Goal: Information Seeking & Learning: Learn about a topic

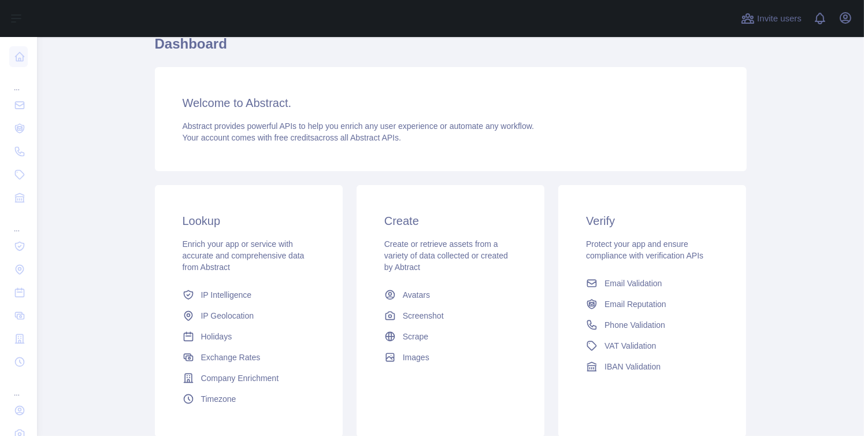
scroll to position [58, 0]
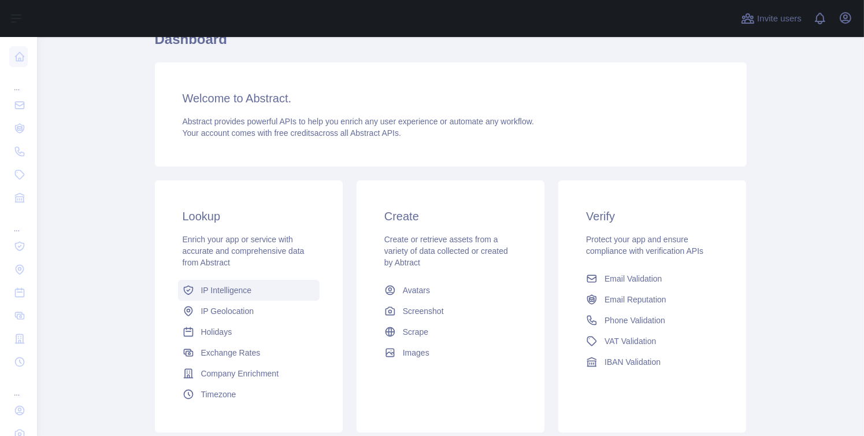
click at [264, 286] on link "IP Intelligence" at bounding box center [249, 290] width 142 height 21
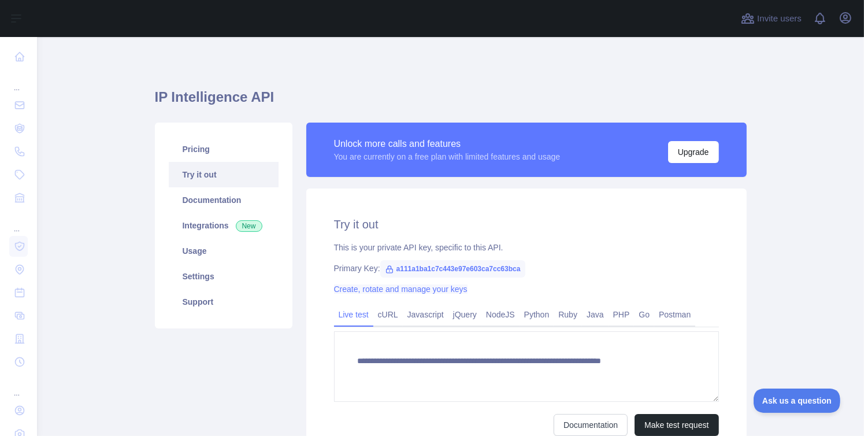
type textarea "**********"
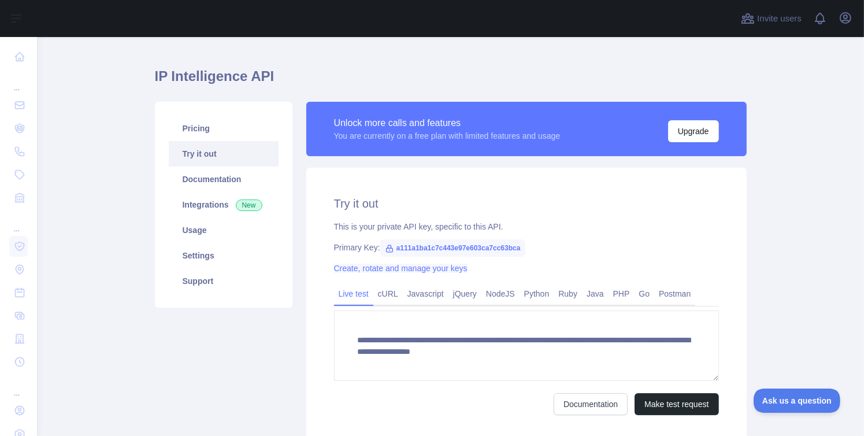
scroll to position [58, 0]
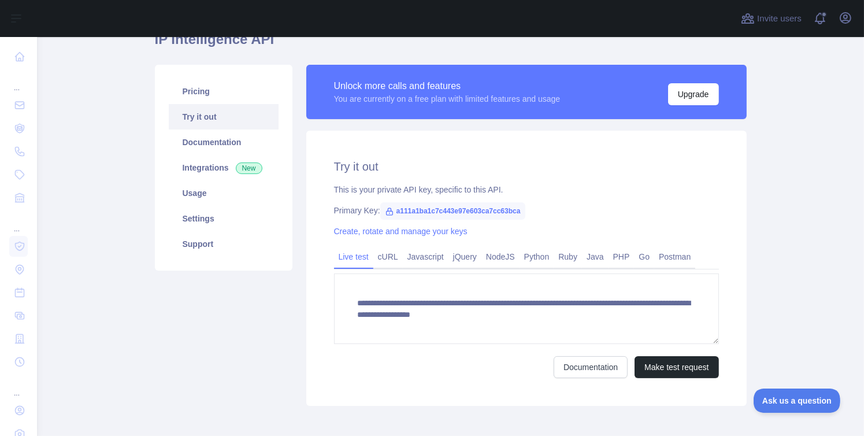
click at [406, 213] on span "a111a1ba1c7c443e97e603ca7cc63bca" at bounding box center [452, 210] width 145 height 17
copy span "a111a1ba1c7c443e97e603ca7cc63bca"
click at [325, 187] on div "**********" at bounding box center [526, 268] width 440 height 275
click at [401, 206] on span "a111a1ba1c7c443e97e603ca7cc63bca" at bounding box center [452, 210] width 145 height 17
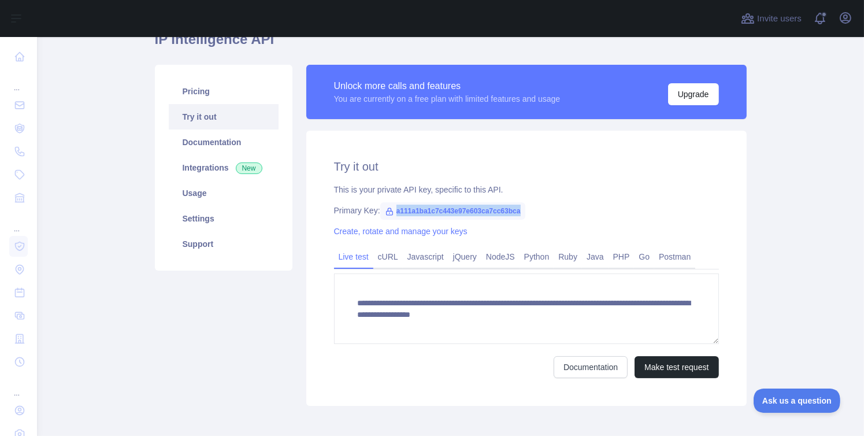
click at [401, 206] on span "a111a1ba1c7c443e97e603ca7cc63bca" at bounding box center [452, 210] width 145 height 17
click at [388, 217] on span "a111a1ba1c7c443e97e603ca7cc63bca" at bounding box center [452, 210] width 145 height 17
click at [399, 210] on span "a111a1ba1c7c443e97e603ca7cc63bca" at bounding box center [452, 210] width 145 height 17
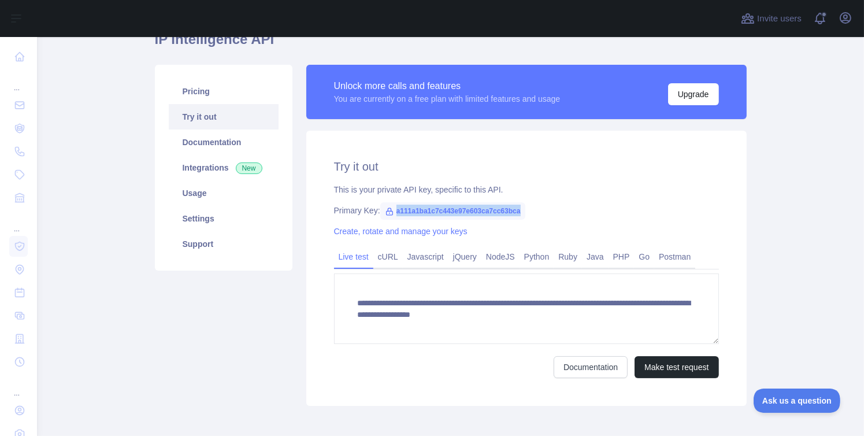
copy span "a111a1ba1c7c443e97e603ca7cc63bca"
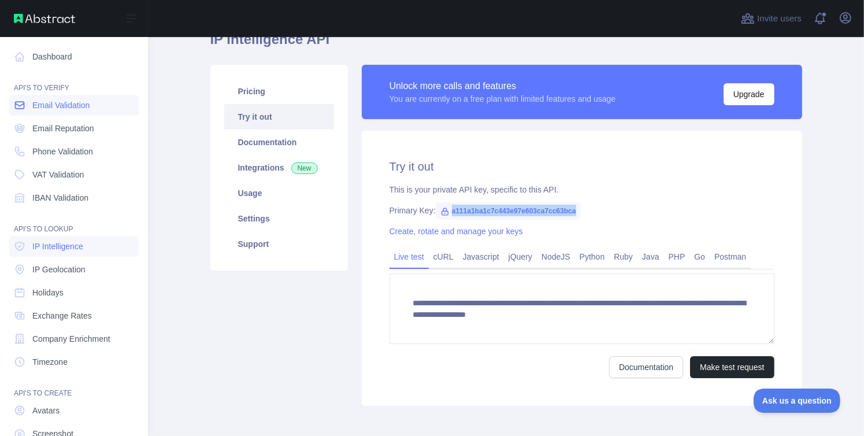
click at [41, 103] on span "Email Validation" at bounding box center [60, 105] width 57 height 12
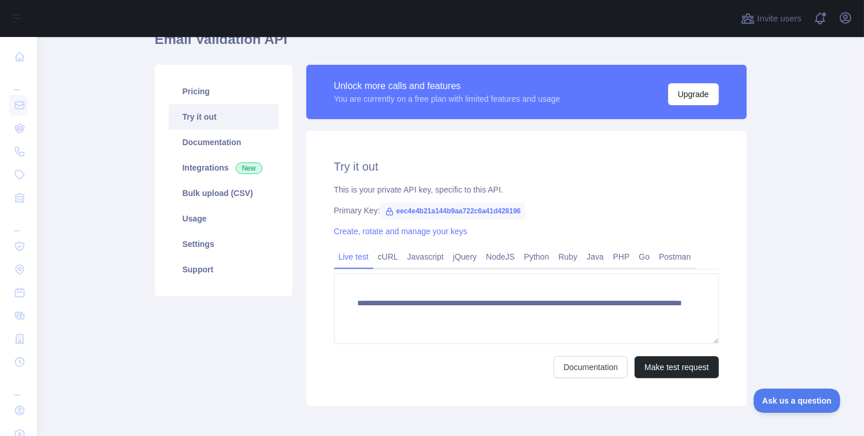
click at [432, 210] on span "eec4e4b21a144b9aa722c6a41d428196" at bounding box center [453, 210] width 146 height 17
copy span "eec4e4b21a144b9aa722c6a41d428196"
click at [480, 216] on span "eec4e4b21a144b9aa722c6a41d428196" at bounding box center [453, 210] width 146 height 17
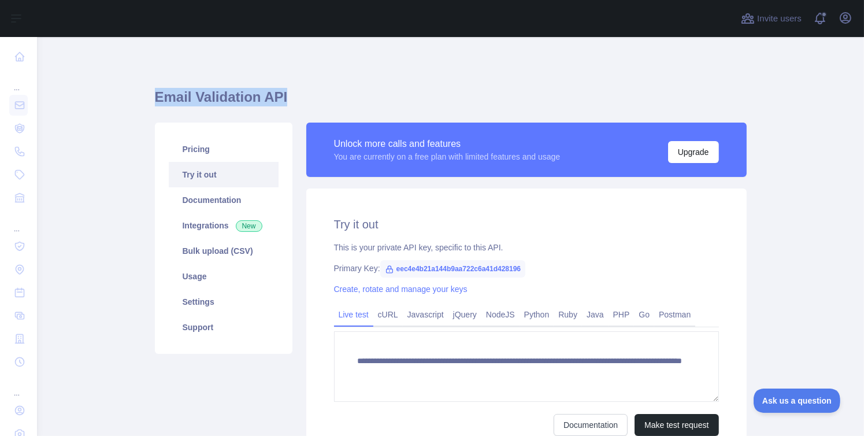
drag, startPoint x: 143, startPoint y: 94, endPoint x: 301, endPoint y: 102, distance: 158.0
click at [300, 103] on main "**********" at bounding box center [450, 236] width 827 height 399
copy h1 "Email Validation API"
click at [460, 269] on span "eec4e4b21a144b9aa722c6a41d428196" at bounding box center [453, 268] width 146 height 17
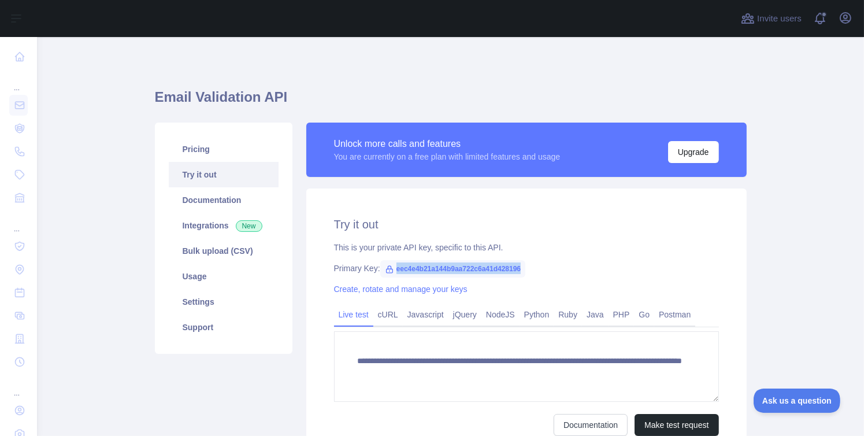
click at [460, 269] on span "eec4e4b21a144b9aa722c6a41d428196" at bounding box center [453, 268] width 146 height 17
copy span "eec4e4b21a144b9aa722c6a41d428196"
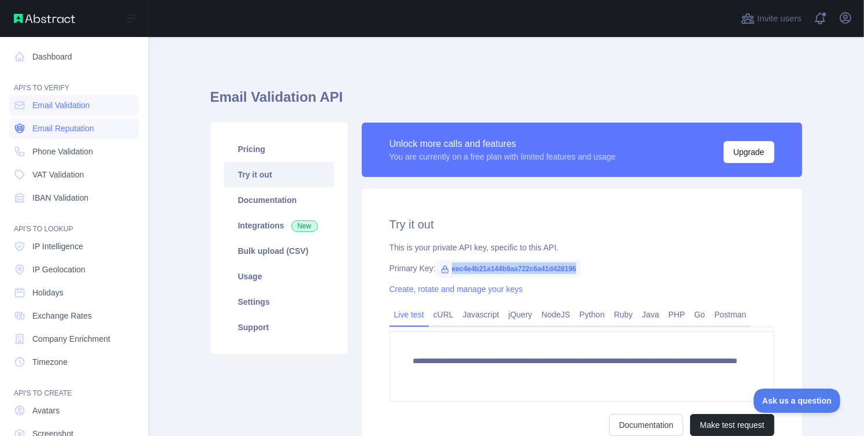
click at [52, 131] on span "Email Reputation" at bounding box center [63, 129] width 62 height 12
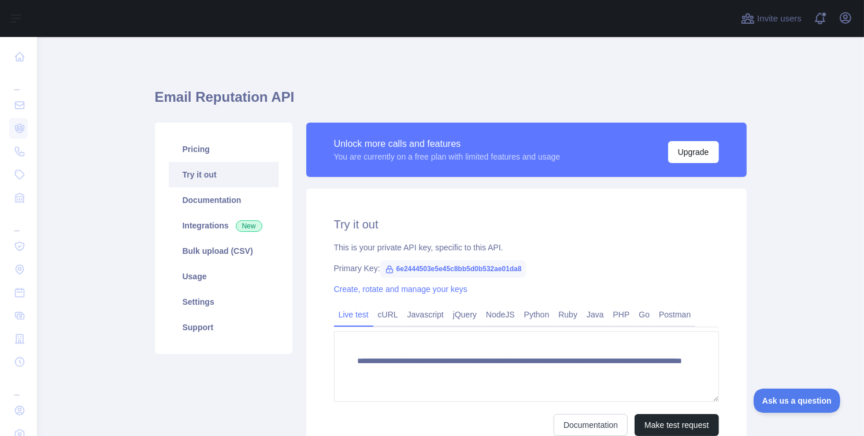
drag, startPoint x: 154, startPoint y: 99, endPoint x: 254, endPoint y: 103, distance: 100.1
click at [254, 103] on h1 "Email Reputation API" at bounding box center [451, 102] width 592 height 28
drag, startPoint x: 293, startPoint y: 96, endPoint x: 139, endPoint y: 96, distance: 154.3
click at [139, 96] on main "**********" at bounding box center [450, 236] width 827 height 399
copy h1 "Email Reputation API"
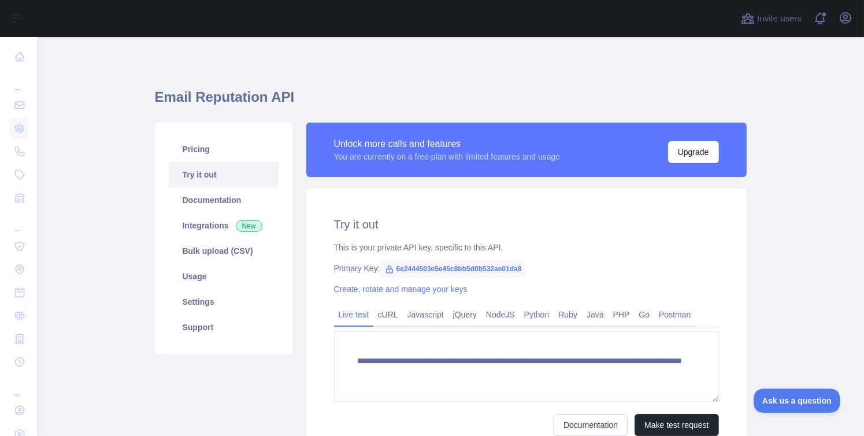
click at [405, 268] on span "6e2444503e5e45c8bb5d0b532ae01da8" at bounding box center [453, 268] width 146 height 17
copy span "6e2444503e5e45c8bb5d0b532ae01da8"
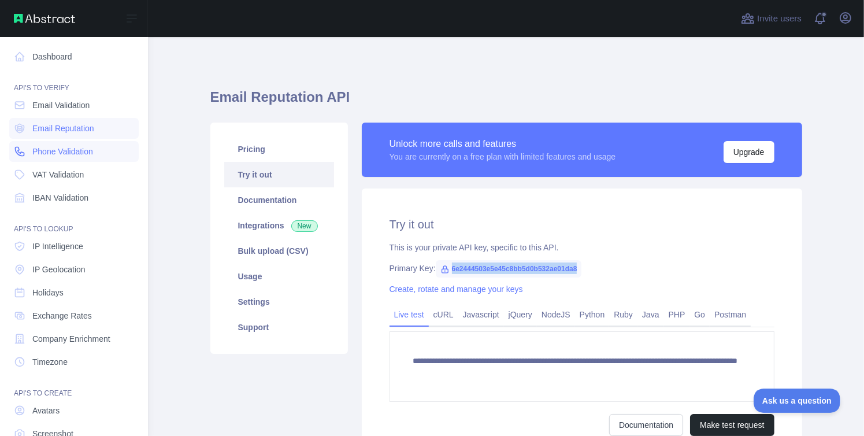
click at [46, 158] on link "Phone Validation" at bounding box center [73, 151] width 129 height 21
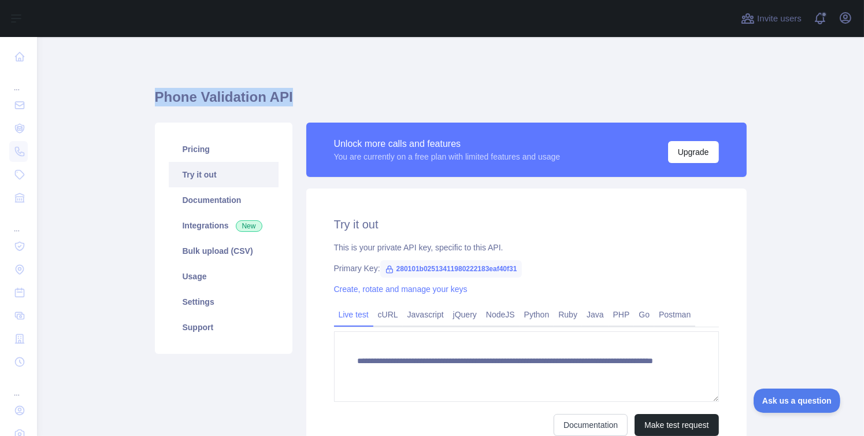
drag, startPoint x: 146, startPoint y: 101, endPoint x: 317, endPoint y: 106, distance: 171.8
click at [317, 106] on main "**********" at bounding box center [450, 236] width 827 height 399
copy h1 "Phone Validation API"
click at [447, 268] on span "280101b02513411980222183eaf40f31" at bounding box center [451, 268] width 142 height 17
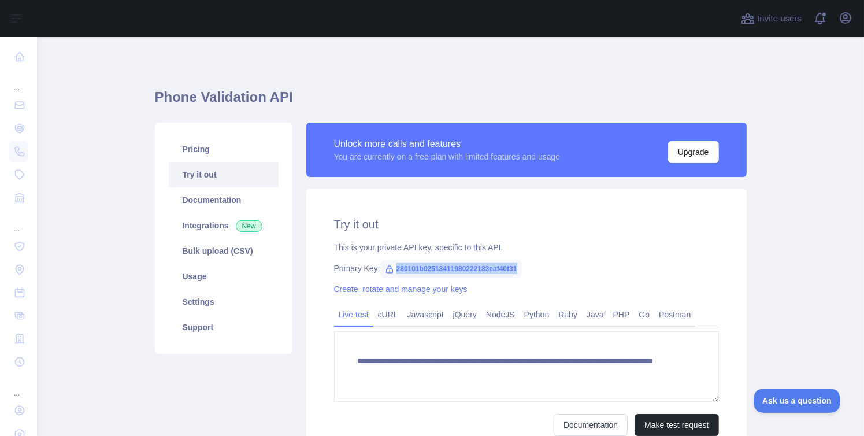
click at [447, 268] on span "280101b02513411980222183eaf40f31" at bounding box center [451, 268] width 142 height 17
copy span "280101b02513411980222183eaf40f31"
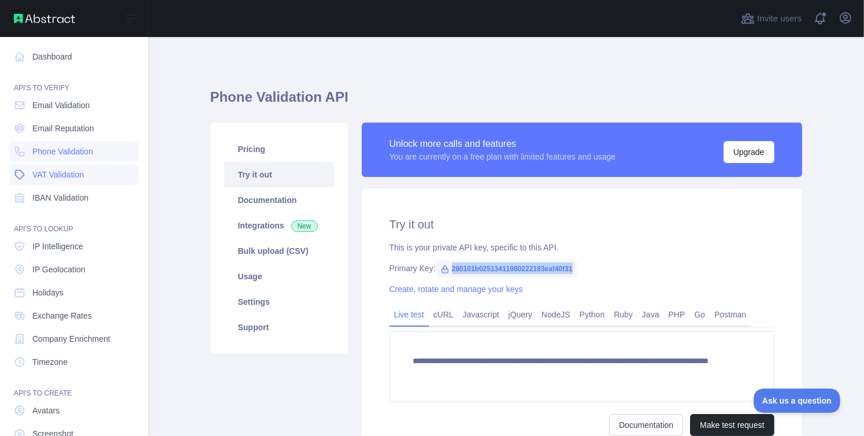
click at [31, 178] on link "VAT Validation" at bounding box center [73, 174] width 129 height 21
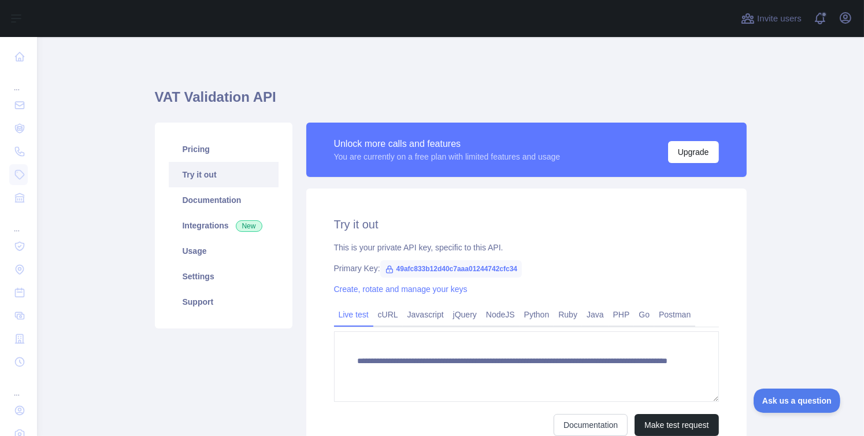
click at [402, 261] on span "49afc833b12d40c7aaa01244742cfc34" at bounding box center [451, 268] width 142 height 17
click at [403, 268] on span "49afc833b12d40c7aaa01244742cfc34" at bounding box center [451, 268] width 142 height 17
copy span "49afc833b12d40c7aaa01244742cfc34"
drag, startPoint x: 153, startPoint y: 100, endPoint x: 298, endPoint y: 101, distance: 145.1
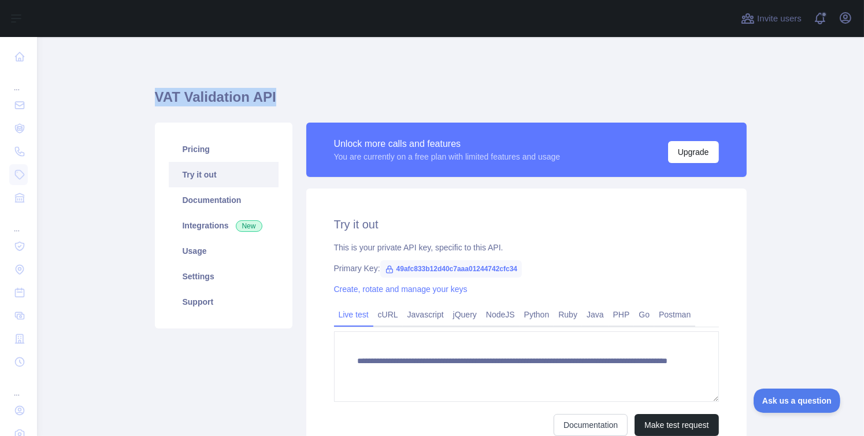
click at [289, 106] on main "**********" at bounding box center [450, 236] width 827 height 399
click at [485, 272] on span "49afc833b12d40c7aaa01244742cfc34" at bounding box center [451, 268] width 142 height 17
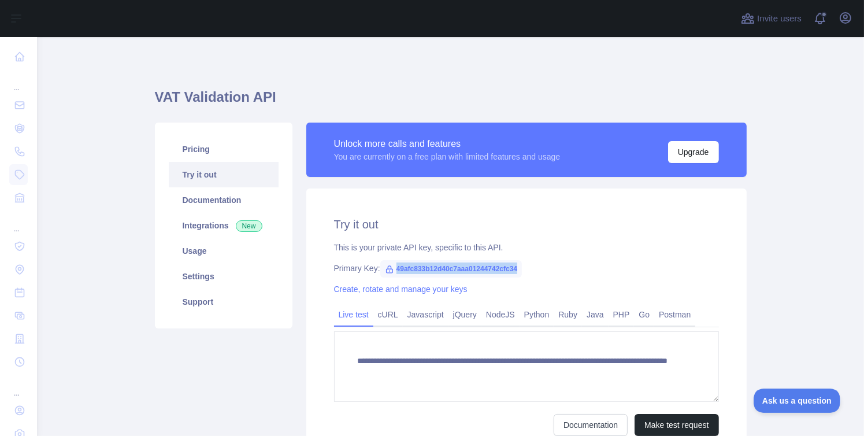
click at [485, 271] on span "49afc833b12d40c7aaa01244742cfc34" at bounding box center [451, 268] width 142 height 17
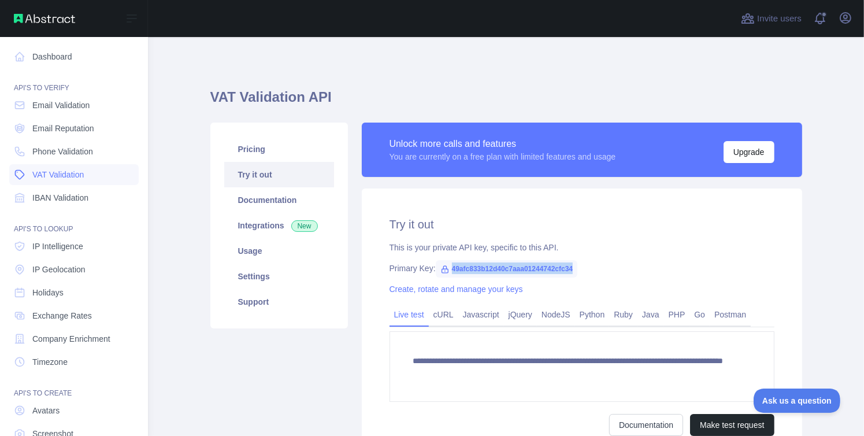
click at [57, 176] on span "VAT Validation" at bounding box center [57, 175] width 51 height 12
click at [68, 198] on span "IBAN Validation" at bounding box center [60, 198] width 56 height 12
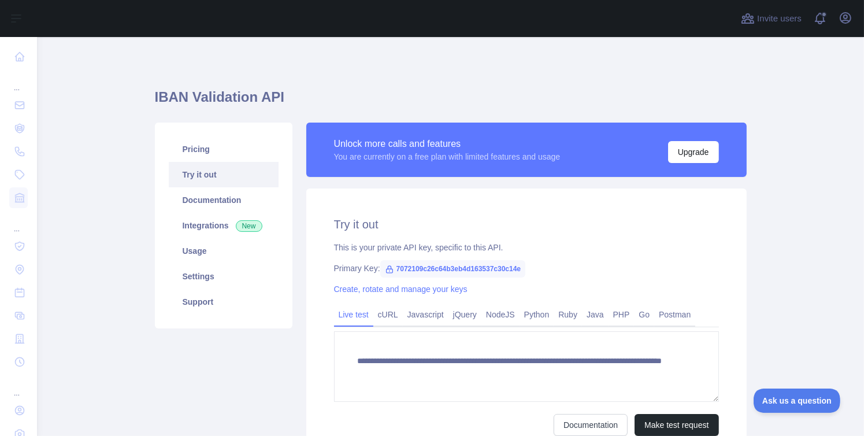
click at [421, 269] on span "7072109c26c64b3eb4d163537c30c14e" at bounding box center [453, 268] width 146 height 17
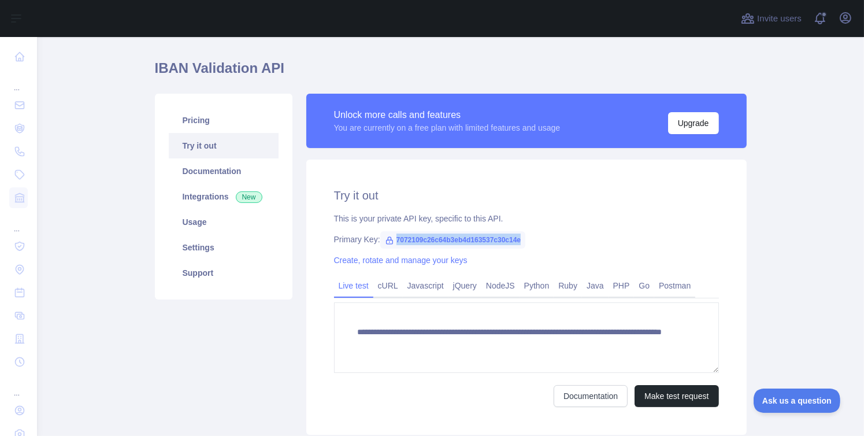
scroll to position [112, 0]
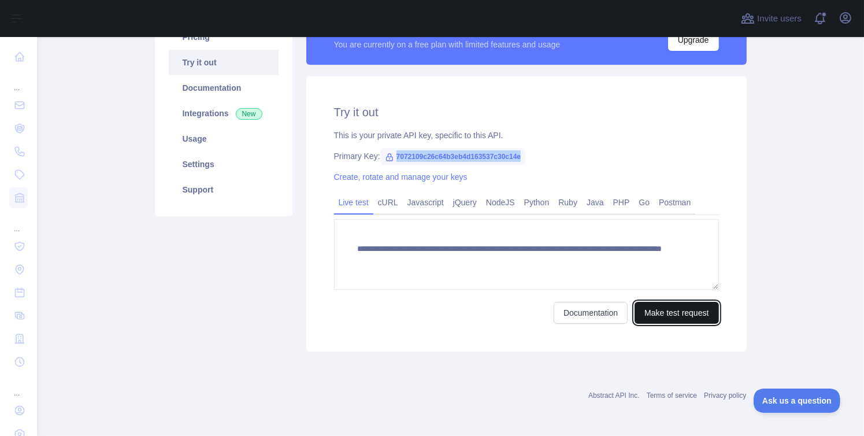
click at [645, 311] on button "Make test request" at bounding box center [677, 313] width 84 height 22
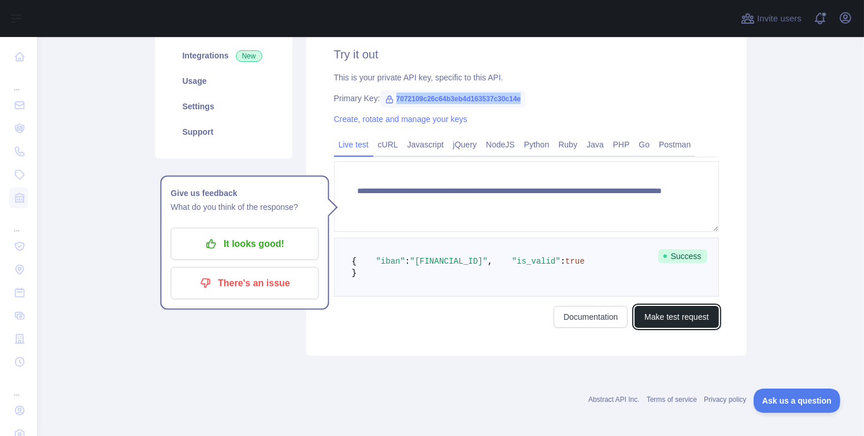
scroll to position [0, 0]
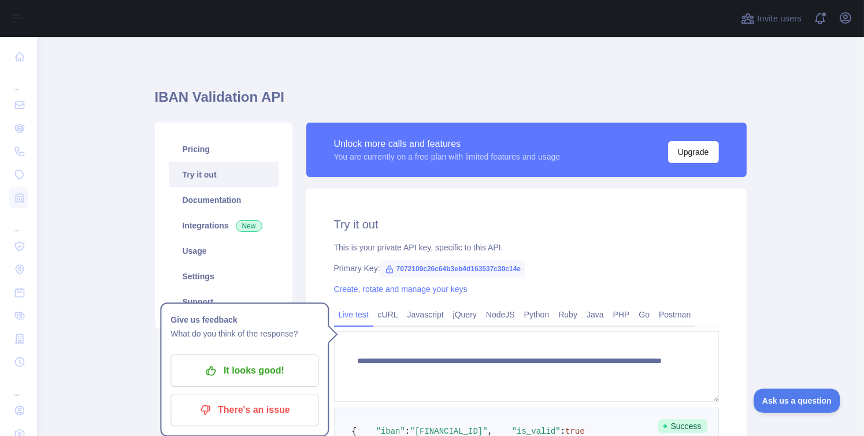
click at [225, 99] on h1 "IBAN Validation API" at bounding box center [451, 102] width 592 height 28
click at [421, 269] on span "7072109c26c64b3eb4d163537c30c14e" at bounding box center [453, 268] width 146 height 17
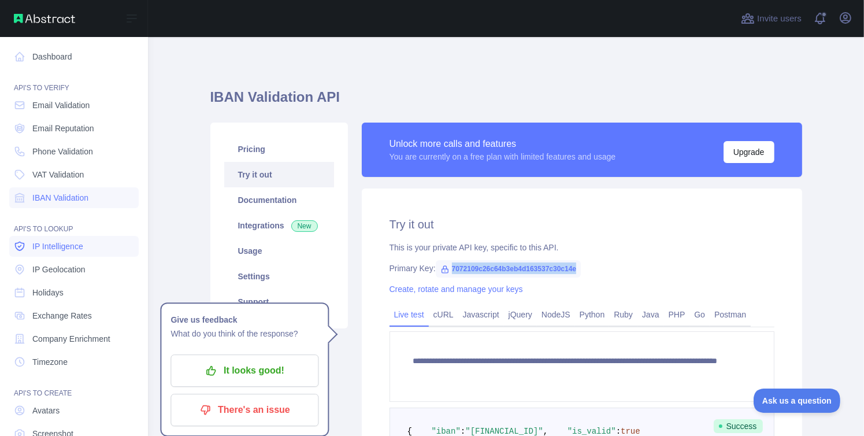
click at [45, 250] on span "IP Intelligence" at bounding box center [57, 246] width 51 height 12
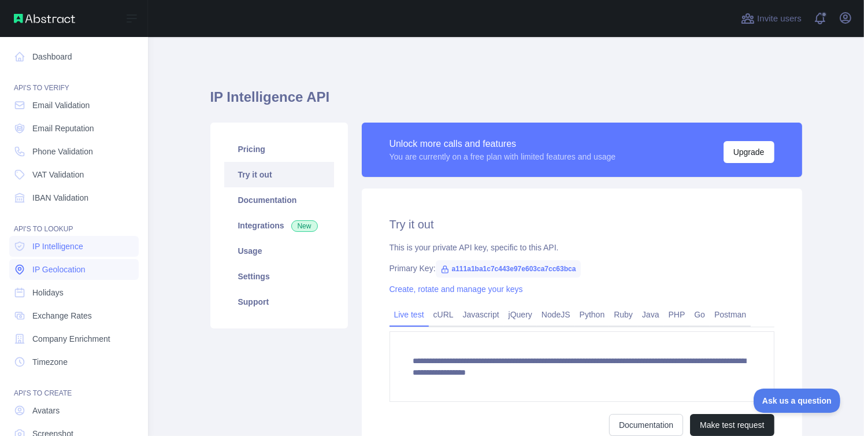
click at [43, 273] on span "IP Geolocation" at bounding box center [58, 270] width 53 height 12
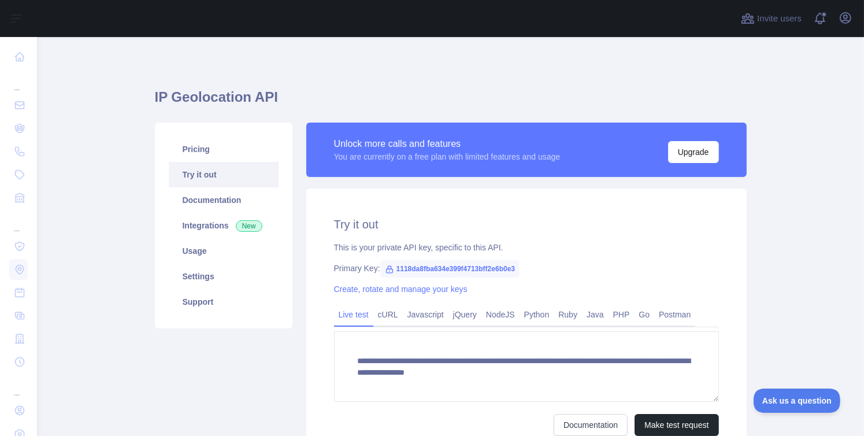
click at [234, 102] on h1 "IP Geolocation API" at bounding box center [451, 102] width 592 height 28
click at [464, 265] on span "1118da8fba634e399f4713bff2e6b0e3" at bounding box center [449, 268] width 139 height 17
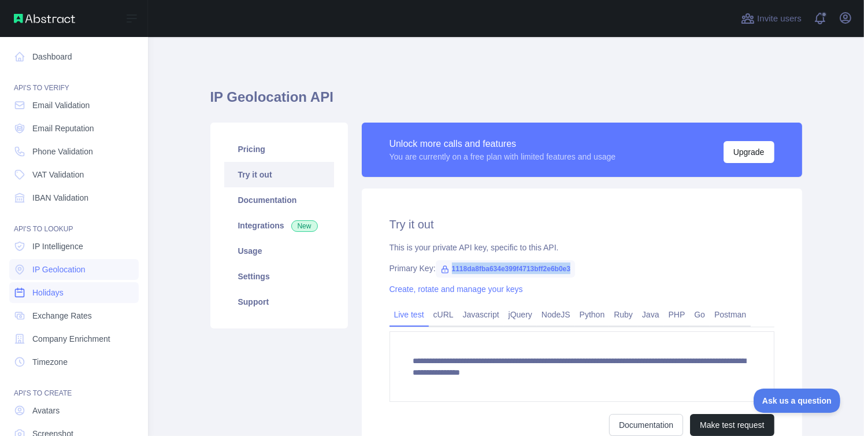
click at [55, 289] on span "Holidays" at bounding box center [47, 293] width 31 height 12
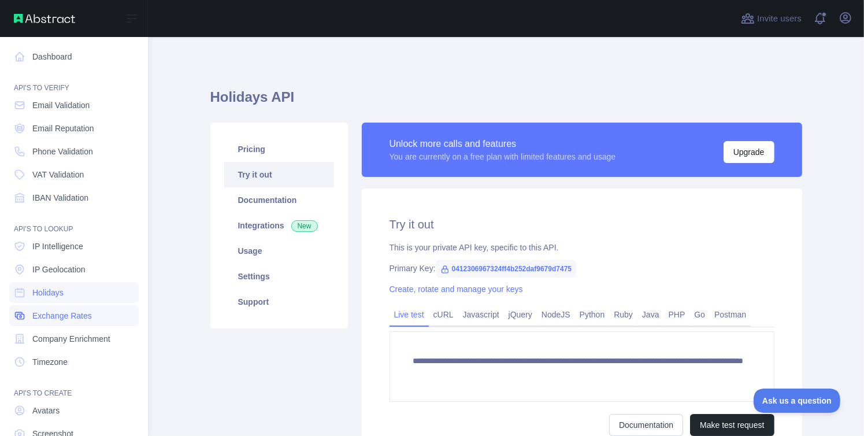
click at [60, 312] on span "Exchange Rates" at bounding box center [62, 316] width 60 height 12
click at [51, 333] on span "Company Enrichment" at bounding box center [71, 339] width 78 height 12
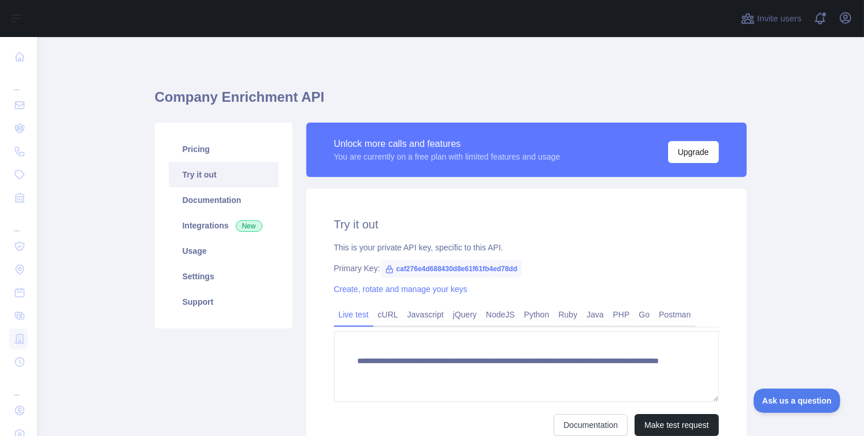
click at [423, 264] on span "caf276e4d688430d8e61f61fb4ed78dd" at bounding box center [451, 268] width 142 height 17
click at [510, 231] on h2 "Try it out" at bounding box center [526, 224] width 385 height 16
click at [204, 91] on h1 "Company Enrichment API" at bounding box center [451, 102] width 592 height 28
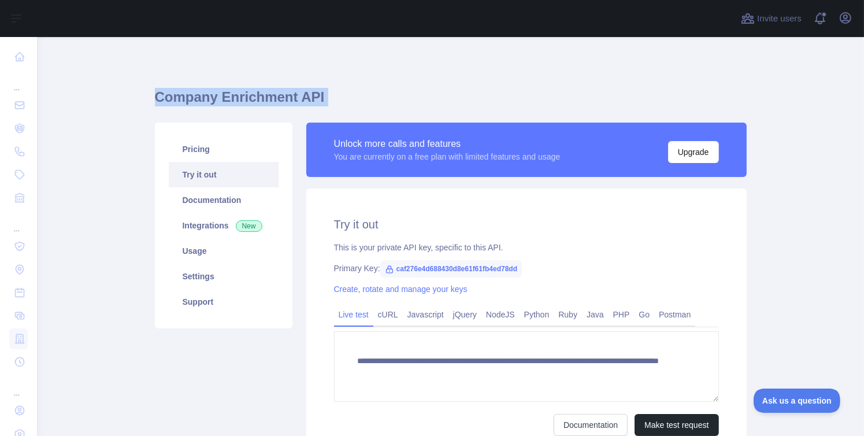
drag, startPoint x: 204, startPoint y: 91, endPoint x: 217, endPoint y: 80, distance: 16.8
click at [204, 91] on h1 "Company Enrichment API" at bounding box center [451, 102] width 592 height 28
click at [456, 266] on span "caf276e4d688430d8e61f61fb4ed78dd" at bounding box center [451, 268] width 142 height 17
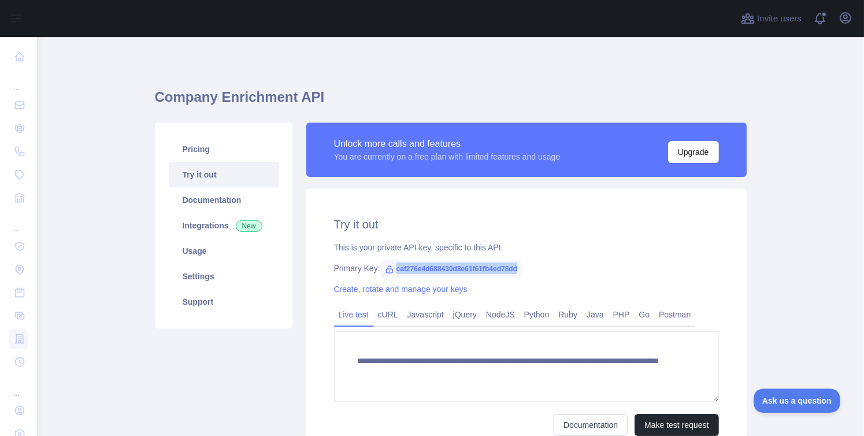
click at [456, 266] on span "caf276e4d688430d8e61f61fb4ed78dd" at bounding box center [451, 268] width 142 height 17
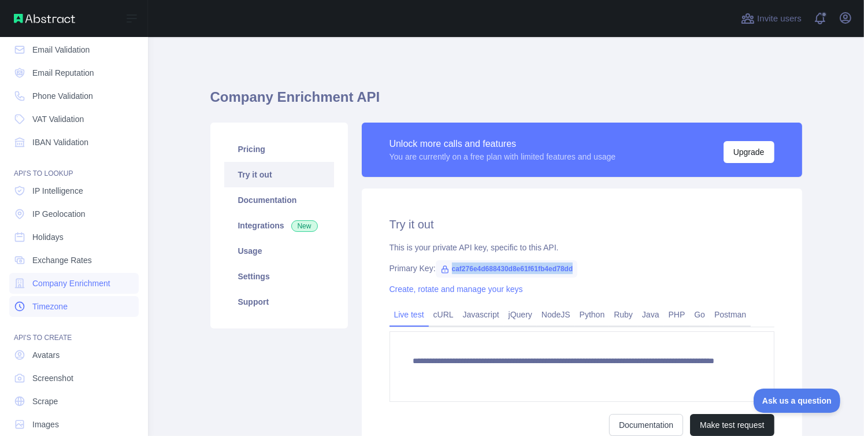
scroll to position [72, 0]
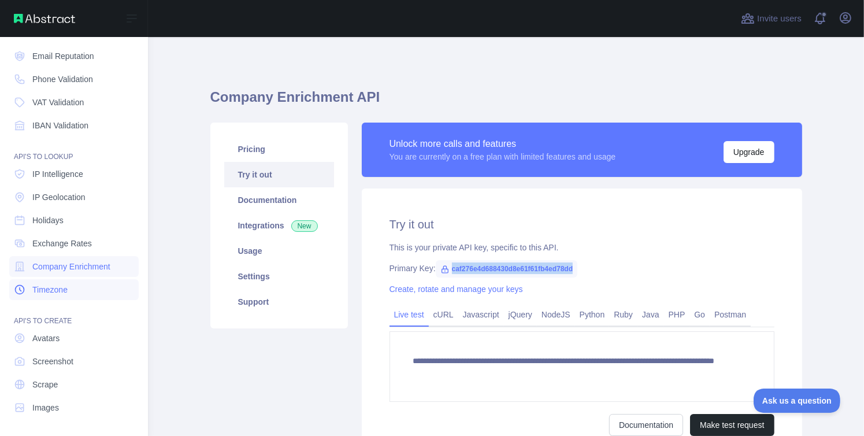
click at [56, 287] on span "Timezone" at bounding box center [49, 290] width 35 height 12
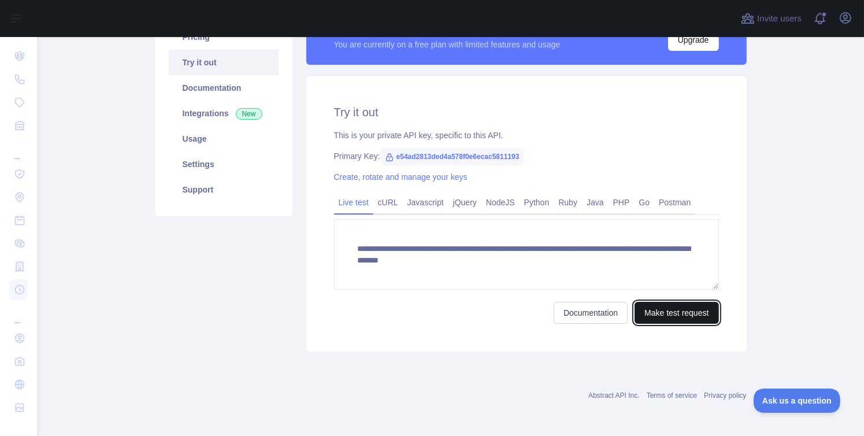
click at [645, 310] on button "Make test request" at bounding box center [677, 313] width 84 height 22
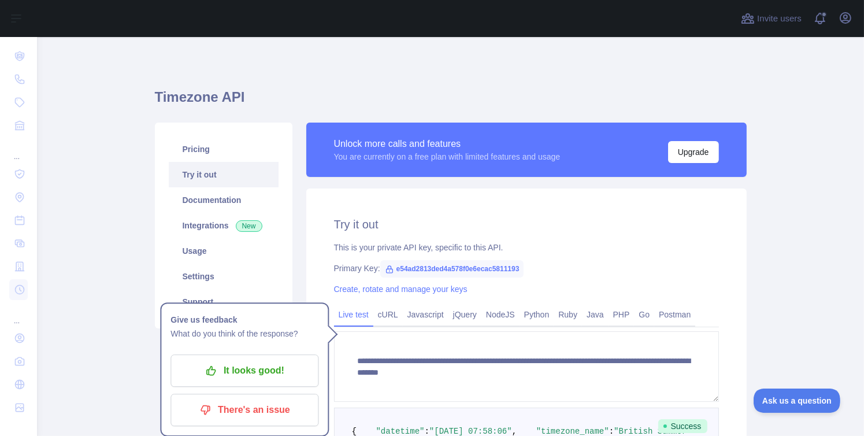
click at [195, 98] on h1 "Timezone API" at bounding box center [451, 102] width 592 height 28
click at [476, 270] on span "e54ad2813ded4a578f0e6ecac5811193" at bounding box center [452, 268] width 144 height 17
